Goal: Transaction & Acquisition: Purchase product/service

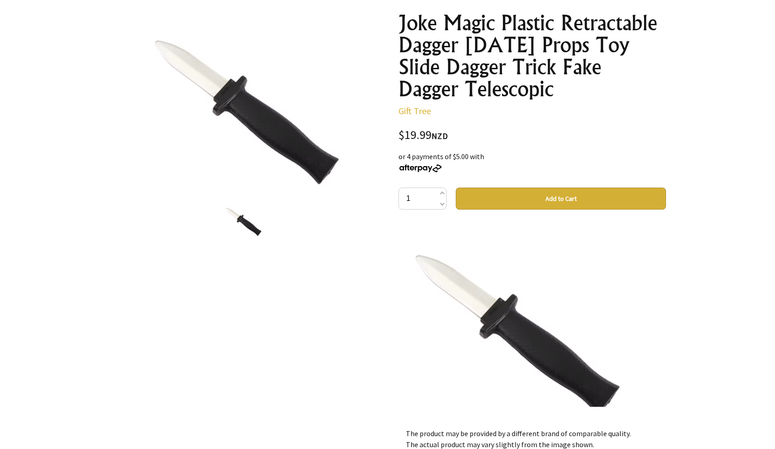
scroll to position [108, 0]
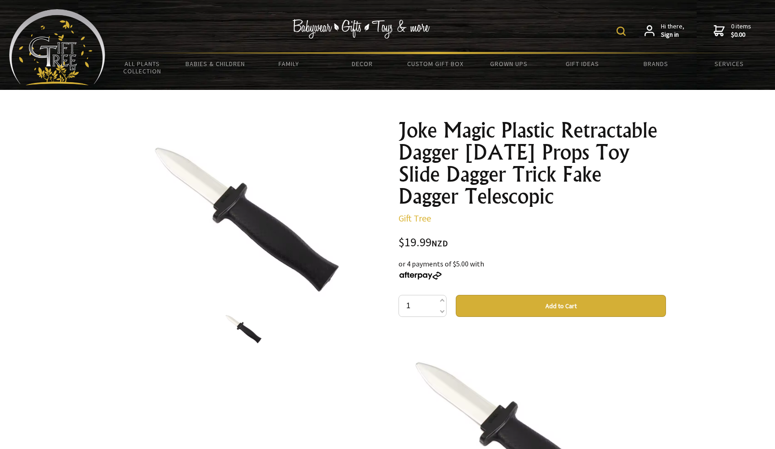
click at [558, 302] on button "Add to Cart" at bounding box center [561, 306] width 210 height 22
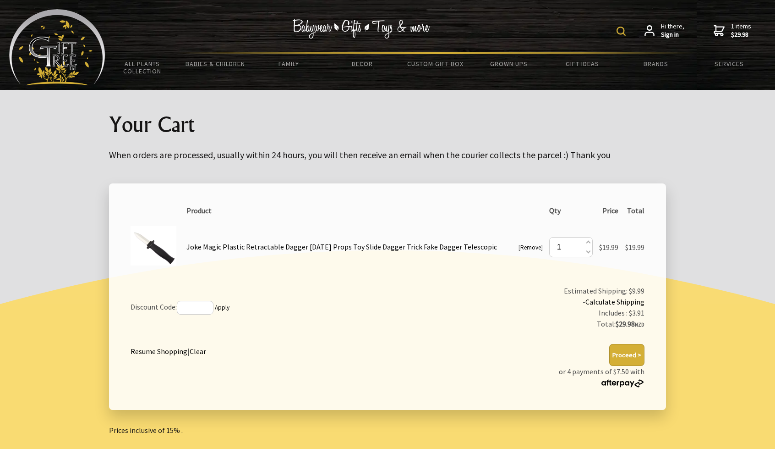
click at [612, 300] on link "Calculate Shipping" at bounding box center [615, 301] width 59 height 9
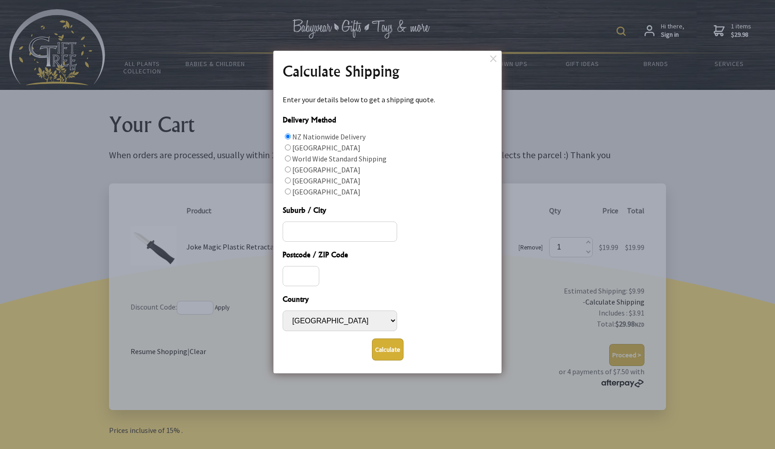
click at [288, 182] on input "Delivery Method" at bounding box center [288, 180] width 6 height 6
radio input "true"
click at [294, 227] on input "Suburb / City" at bounding box center [340, 231] width 115 height 20
type input "[GEOGRAPHIC_DATA]"
type input "1061"
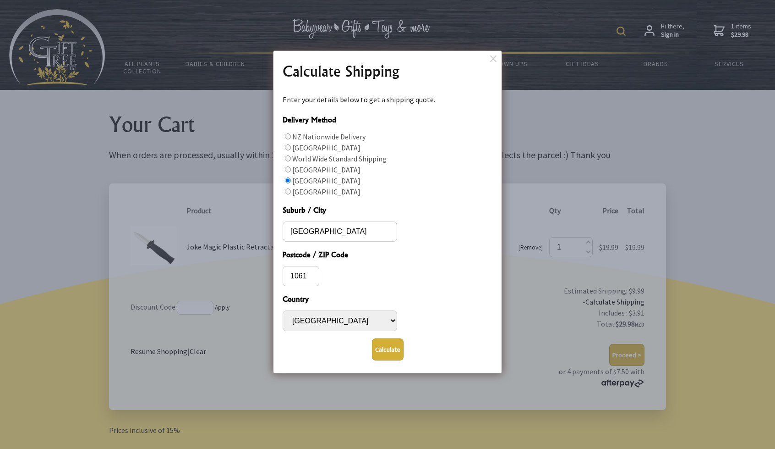
click at [382, 352] on button "Calculate" at bounding box center [388, 349] width 32 height 22
